Goal: Find specific page/section: Find specific page/section

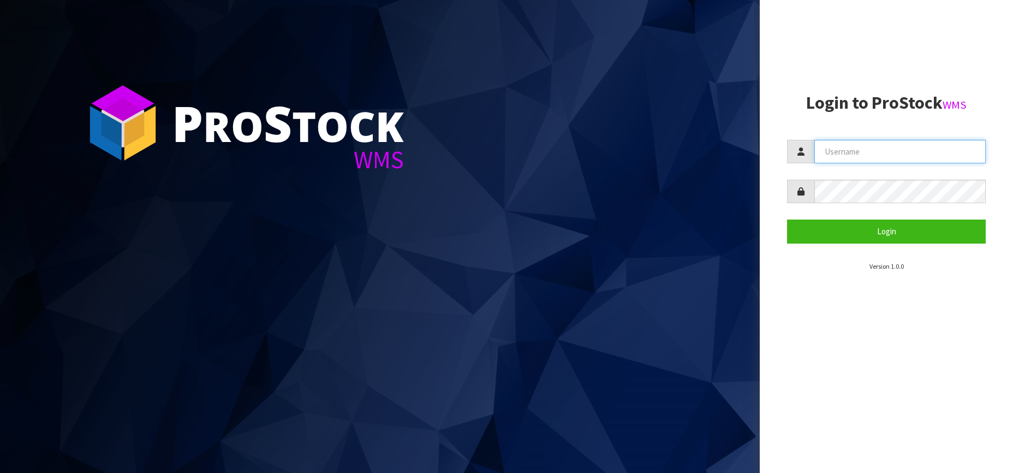
click at [850, 153] on input "text" at bounding box center [899, 151] width 171 height 23
type input "Kitchenaid"
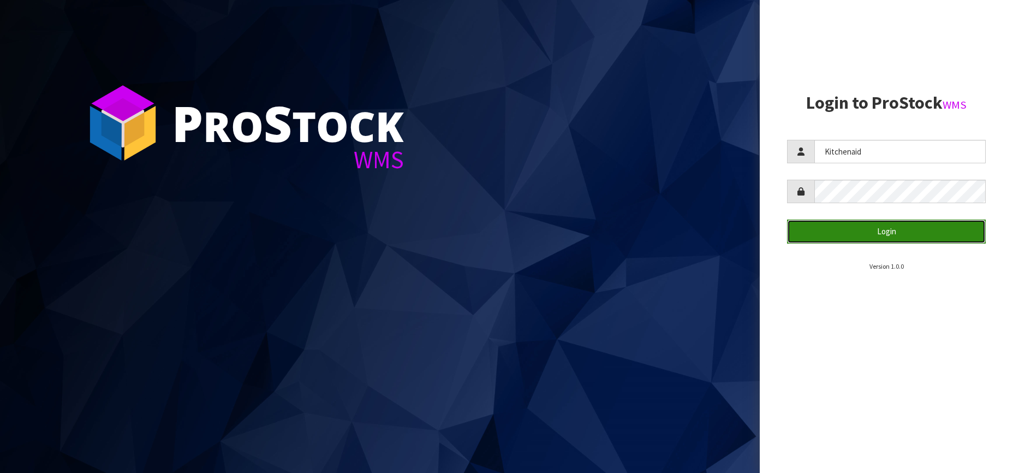
click at [869, 229] on button "Login" at bounding box center [886, 230] width 199 height 23
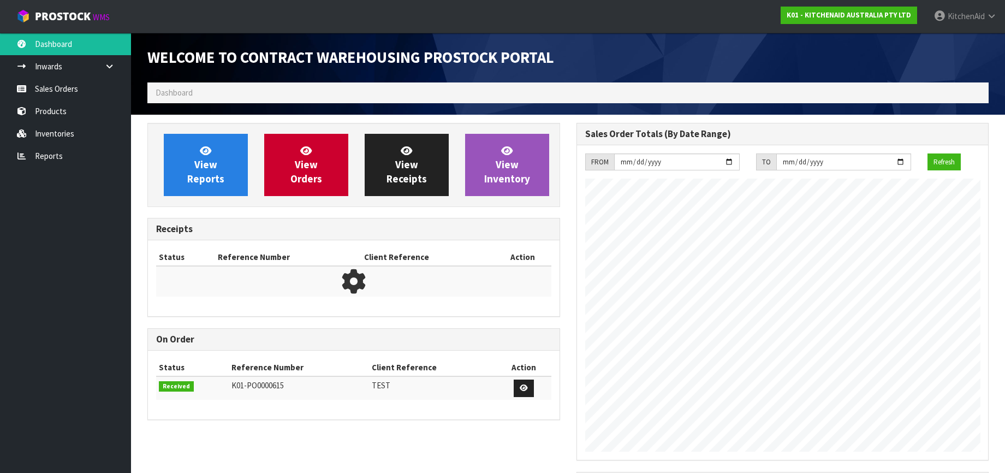
scroll to position [605, 428]
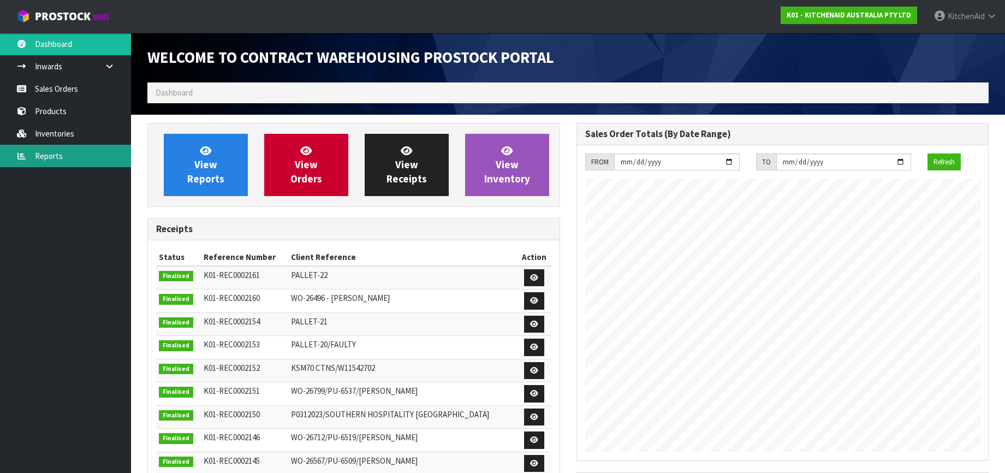
click at [58, 154] on link "Reports" at bounding box center [65, 156] width 131 height 22
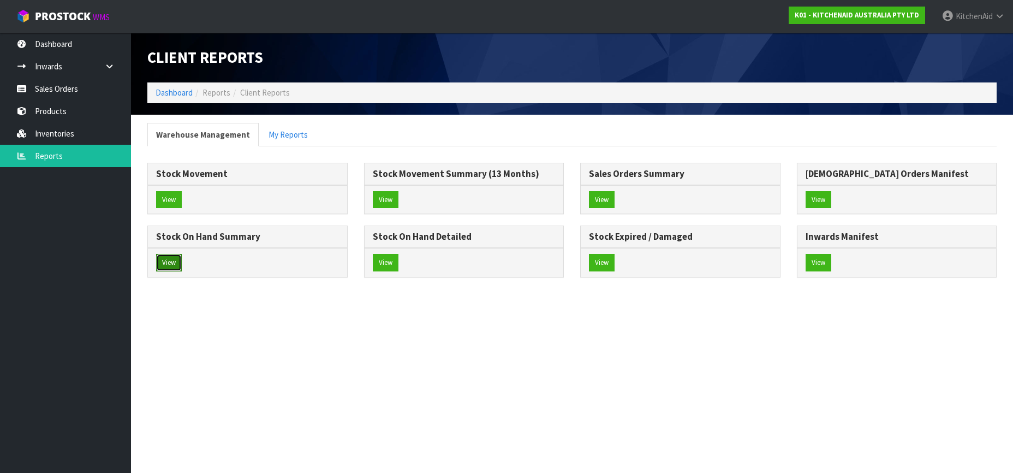
click at [172, 262] on button "View" at bounding box center [169, 262] width 26 height 17
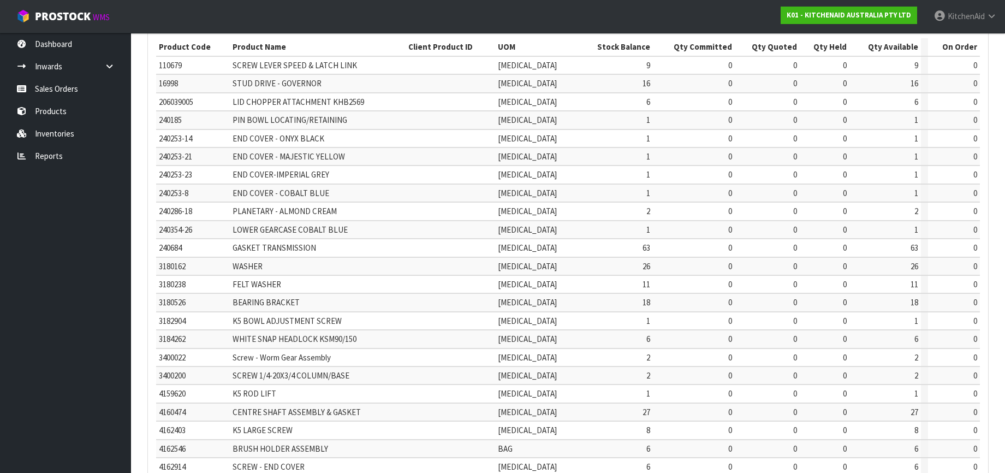
scroll to position [283, 0]
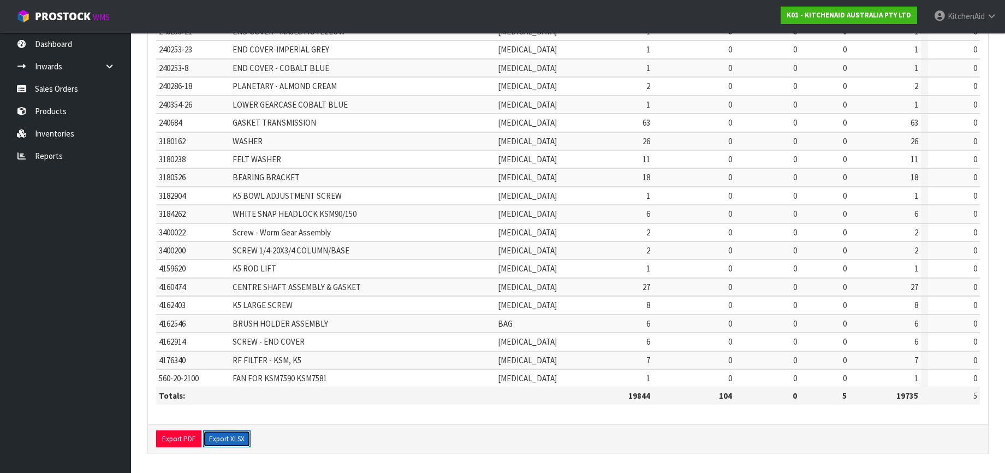
click at [226, 438] on button "Export XLSX" at bounding box center [226, 438] width 47 height 17
click at [64, 113] on link "Products" at bounding box center [65, 111] width 131 height 22
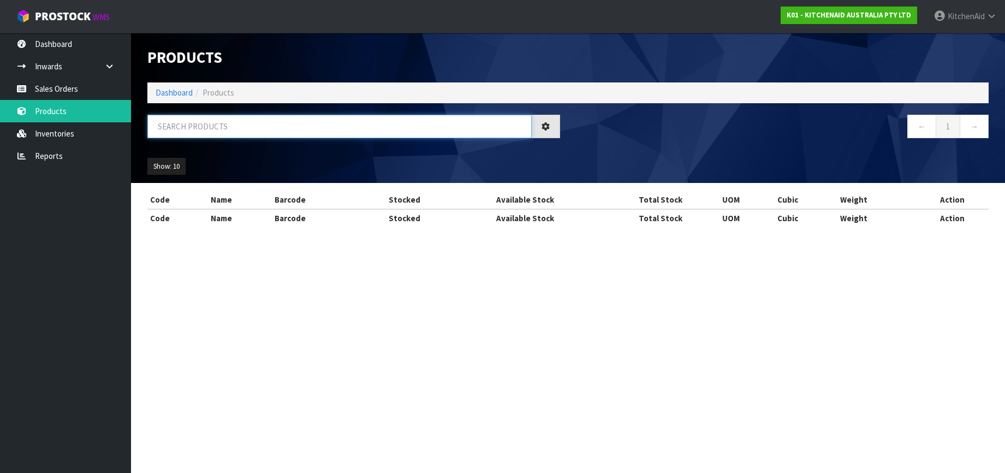
click at [187, 123] on input "text" at bounding box center [339, 126] width 384 height 23
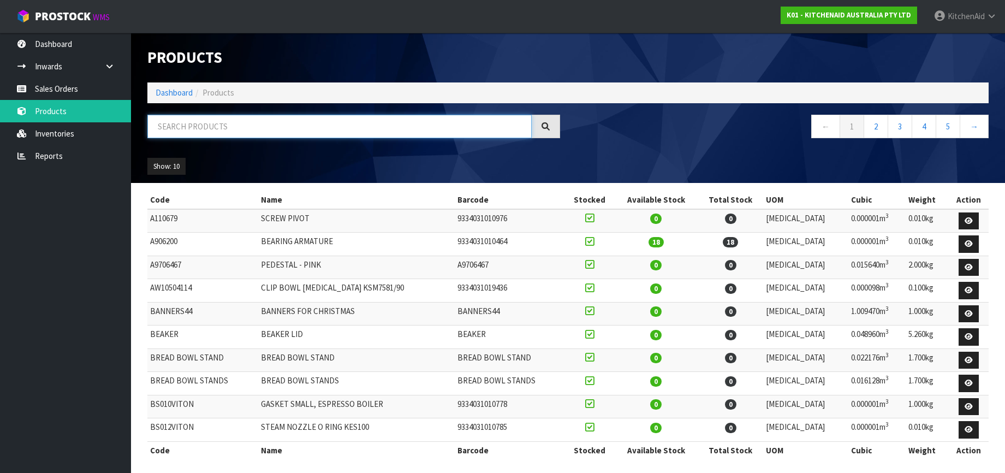
paste input "5KHMR700ABM"
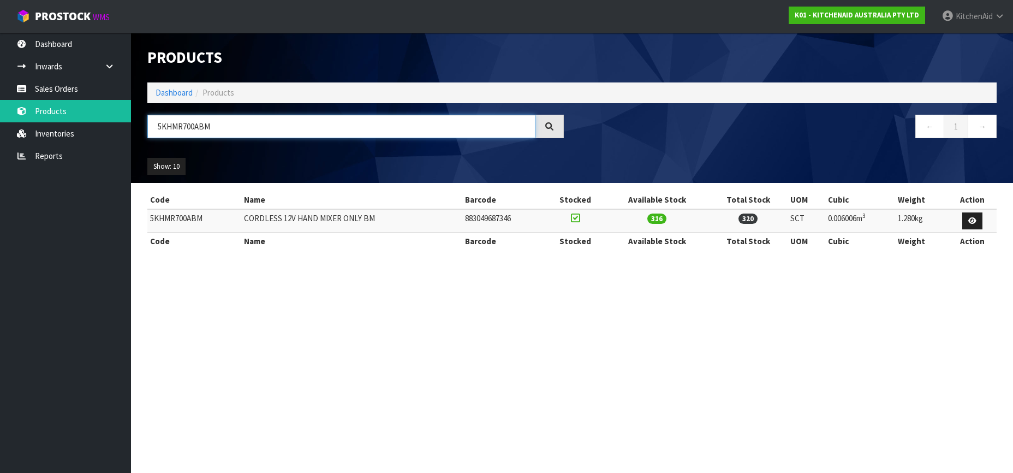
click at [181, 126] on input "5KHMR700ABM" at bounding box center [341, 126] width 388 height 23
paste input "FC3516ACU"
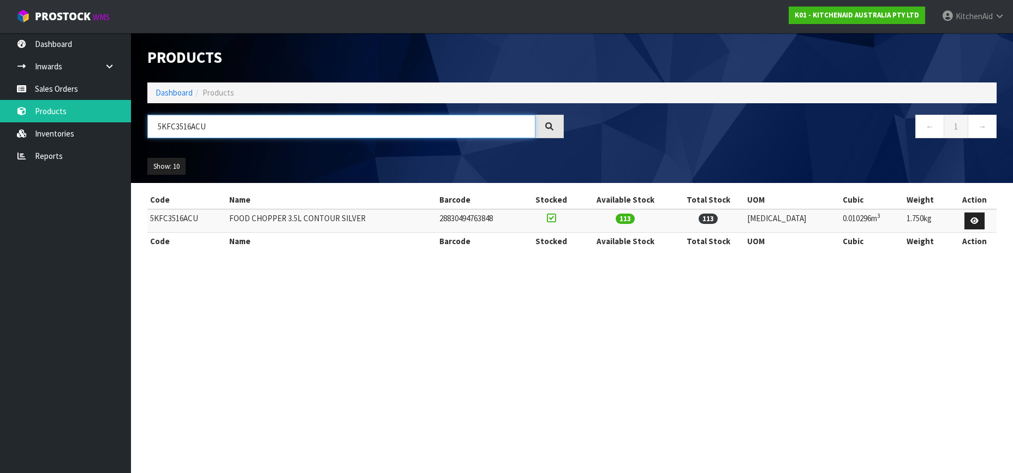
click at [178, 128] on input "5KFC3516ACU" at bounding box center [341, 126] width 388 height 23
paste input "EK1222AER"
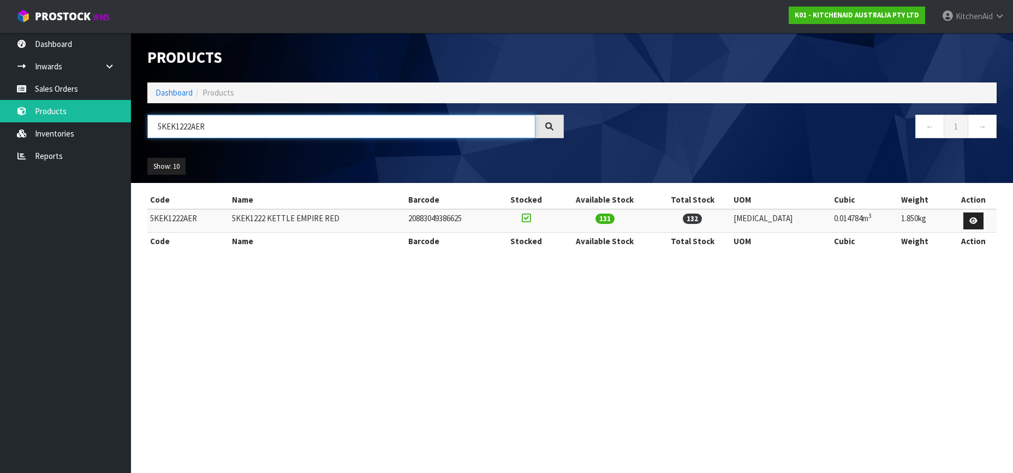
click at [184, 127] on input "5KEK1222AER" at bounding box center [341, 126] width 388 height 23
paste input "MT2109"
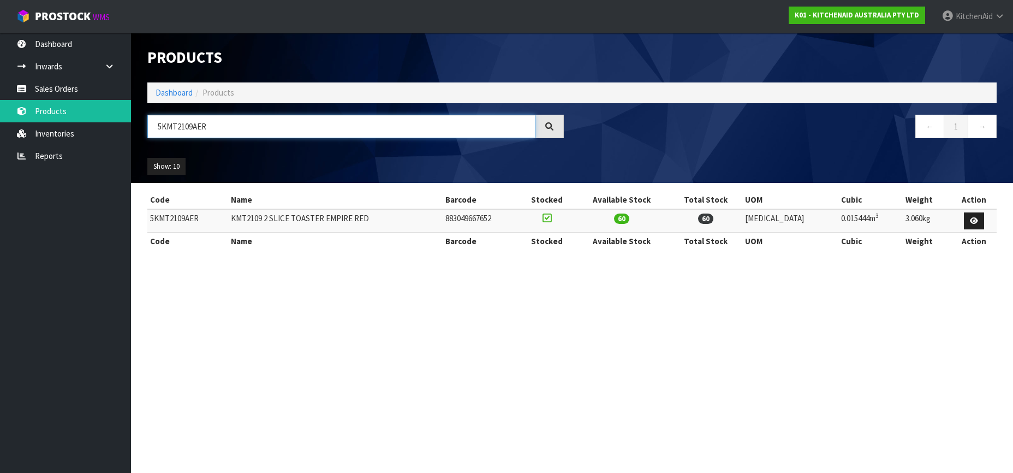
click at [180, 130] on input "5KMT2109AER" at bounding box center [341, 126] width 388 height 23
paste input "BM"
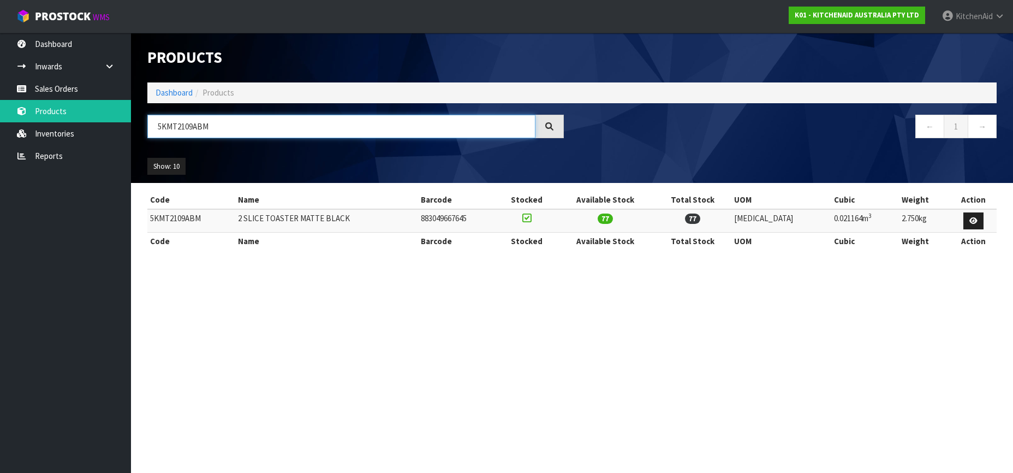
click at [169, 127] on input "5KMT2109ABM" at bounding box center [341, 126] width 388 height 23
paste input "FC0516AAC"
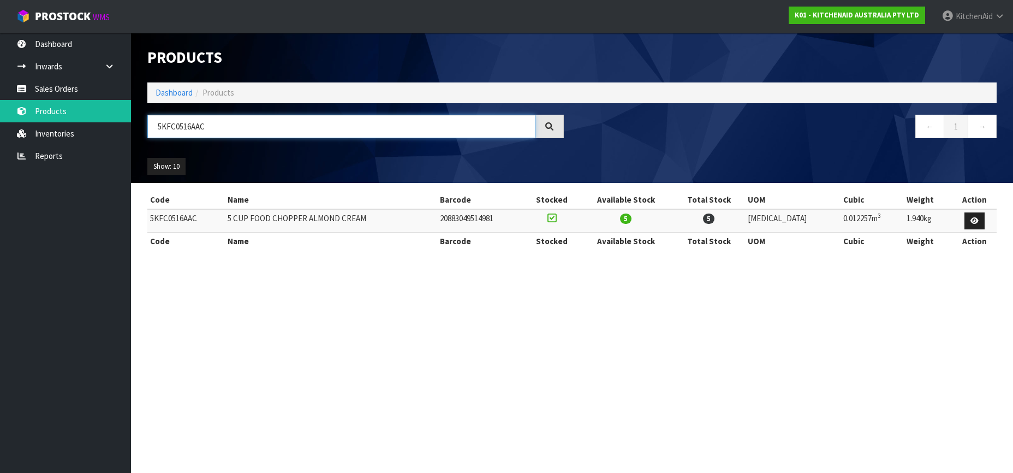
click at [178, 125] on input "5KFC0516AAC" at bounding box center [341, 126] width 388 height 23
paste input "ER"
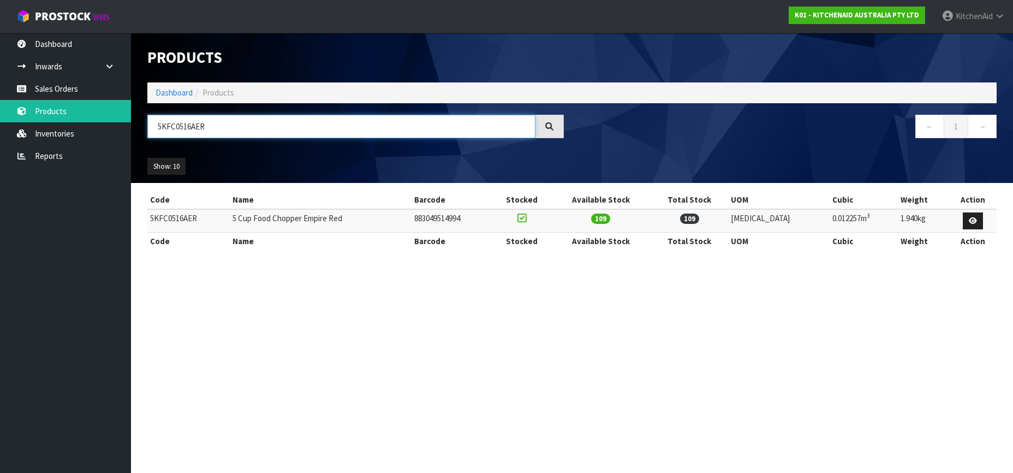
click at [178, 126] on input "5KFC0516AER" at bounding box center [341, 126] width 388 height 23
paste input "CU"
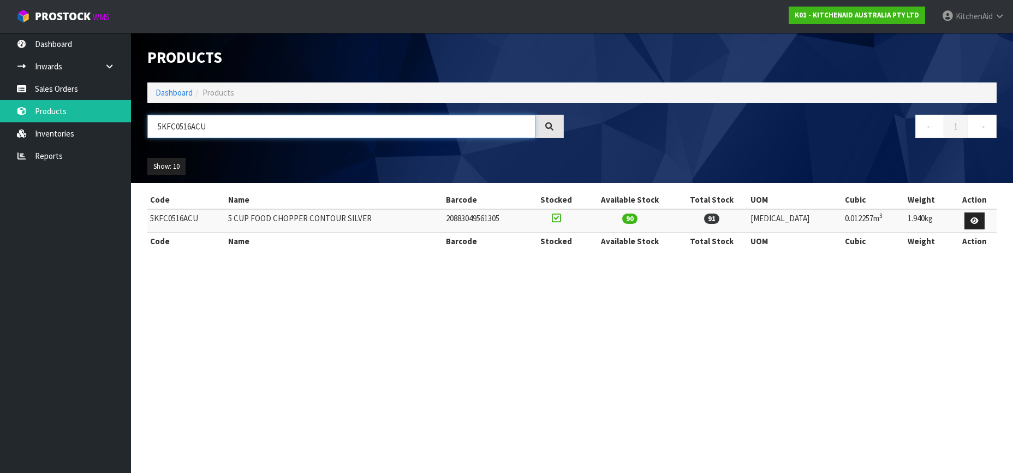
click at [168, 129] on input "5KFC0516ACU" at bounding box center [341, 126] width 388 height 23
paste input "P0719"
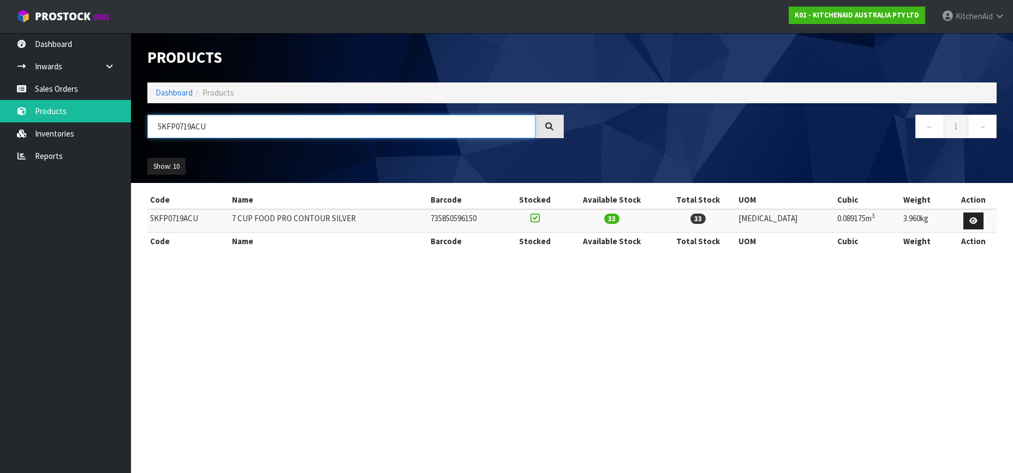
click at [171, 132] on input "5KFP0719ACU" at bounding box center [341, 126] width 388 height 23
paste input "921AAC"
click at [186, 123] on input "5KFP0921AAC" at bounding box center [341, 126] width 388 height 23
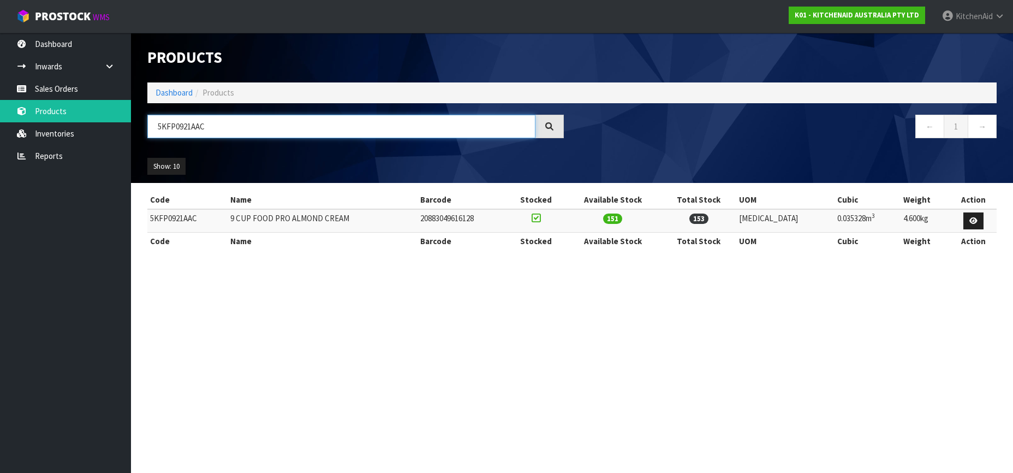
paste input "CU"
click at [177, 127] on input "5KFP0921ACU" at bounding box center [341, 126] width 388 height 23
paste input "SMVSA"
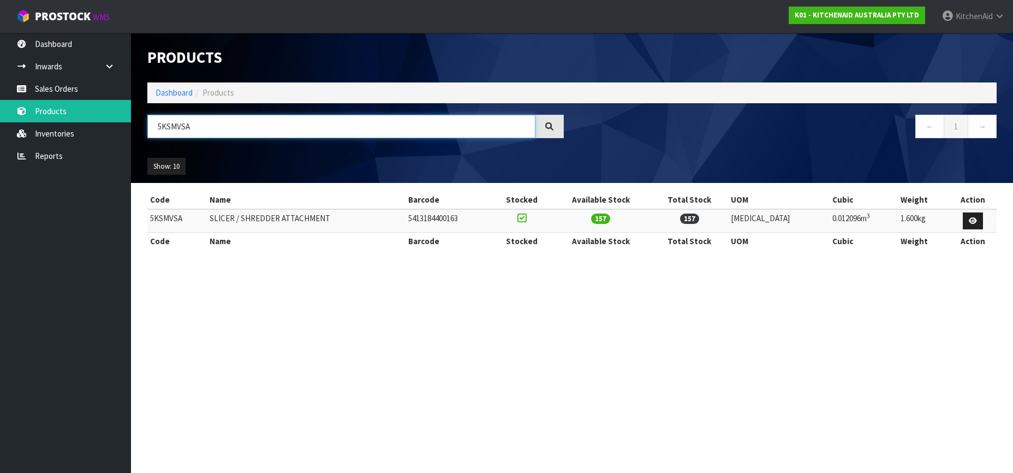
click at [165, 127] on input "5KSMVSA" at bounding box center [341, 126] width 388 height 23
paste input "EK1701ABM"
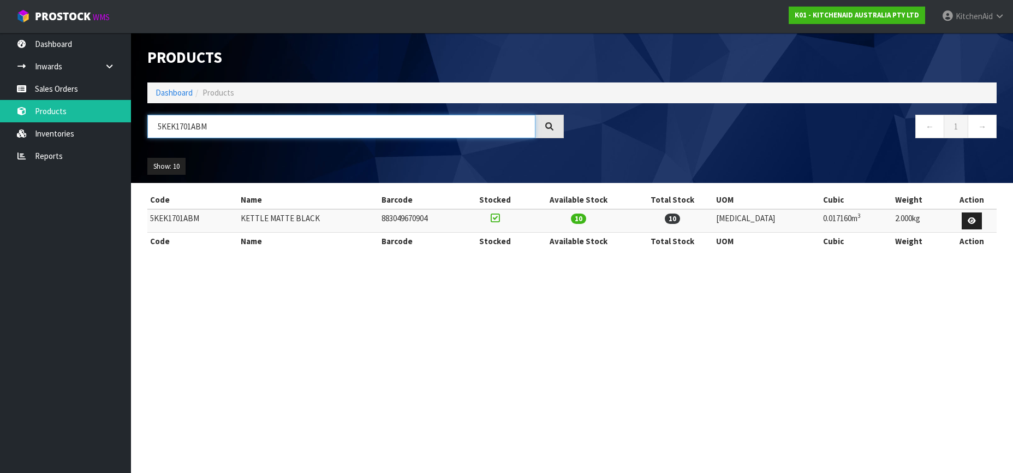
click at [174, 125] on input "5KEK1701ABM" at bounding box center [341, 126] width 388 height 23
paste input "SMSFTAA"
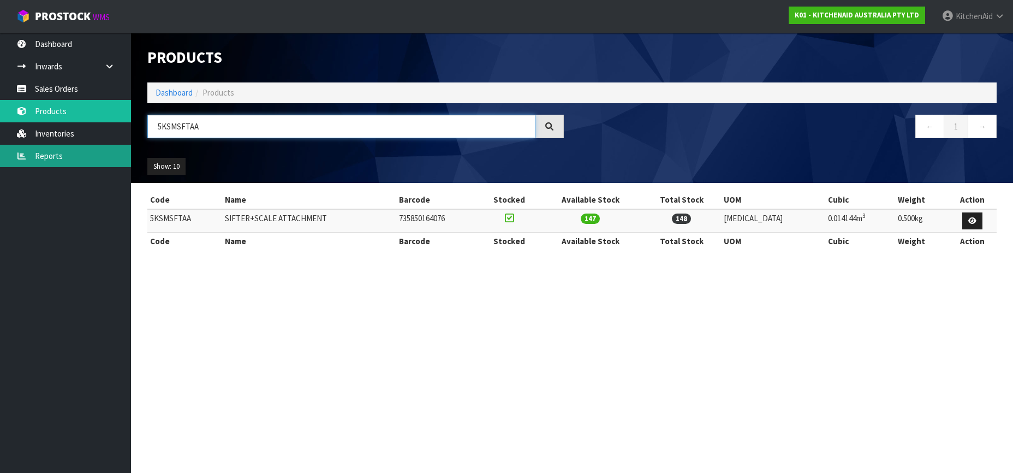
type input "5KSMSFTAA"
